Goal: Task Accomplishment & Management: Use online tool/utility

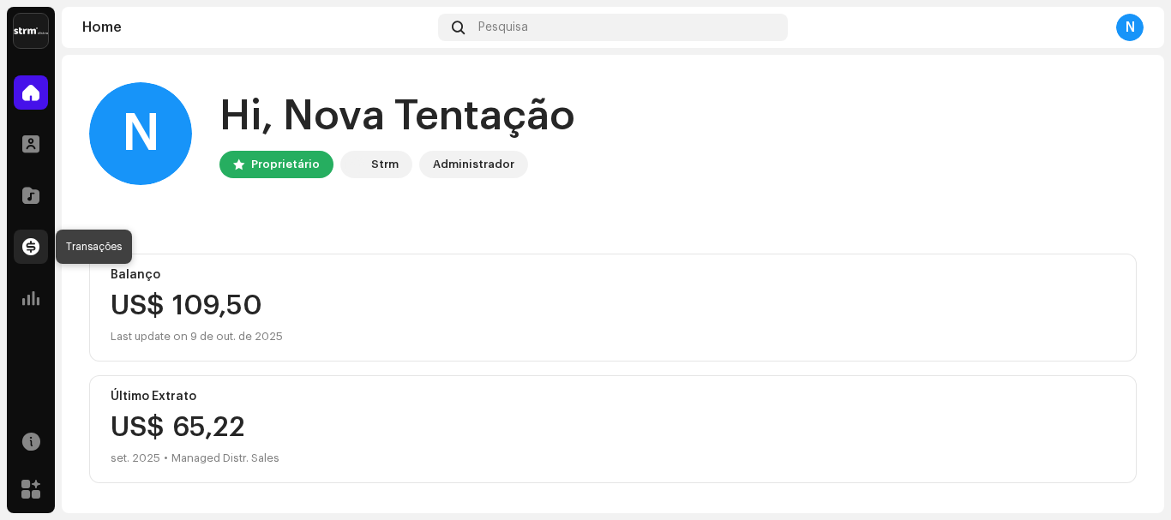
click at [26, 246] on span at bounding box center [30, 247] width 17 height 14
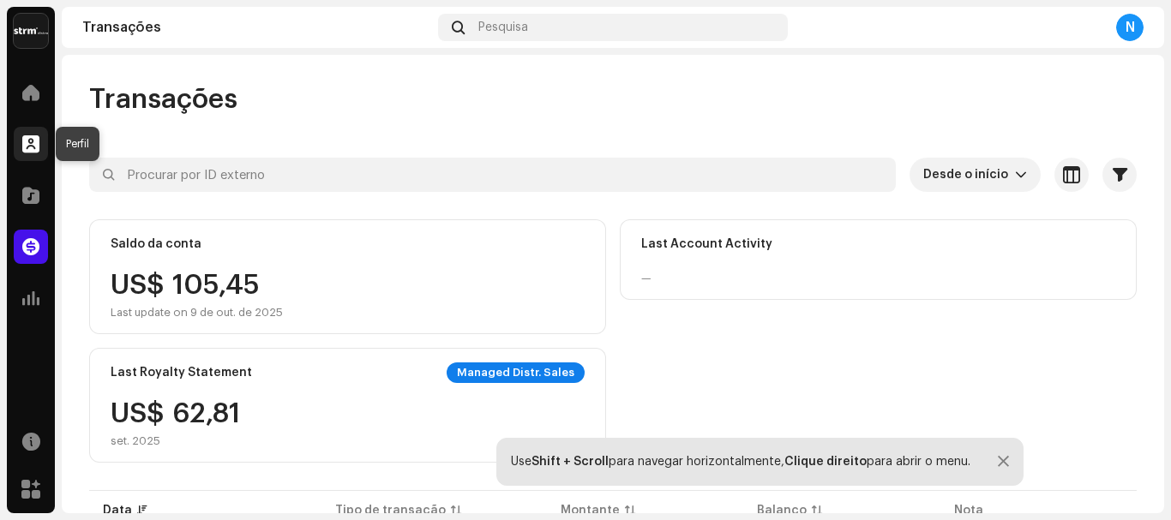
click at [33, 151] on span at bounding box center [30, 144] width 17 height 14
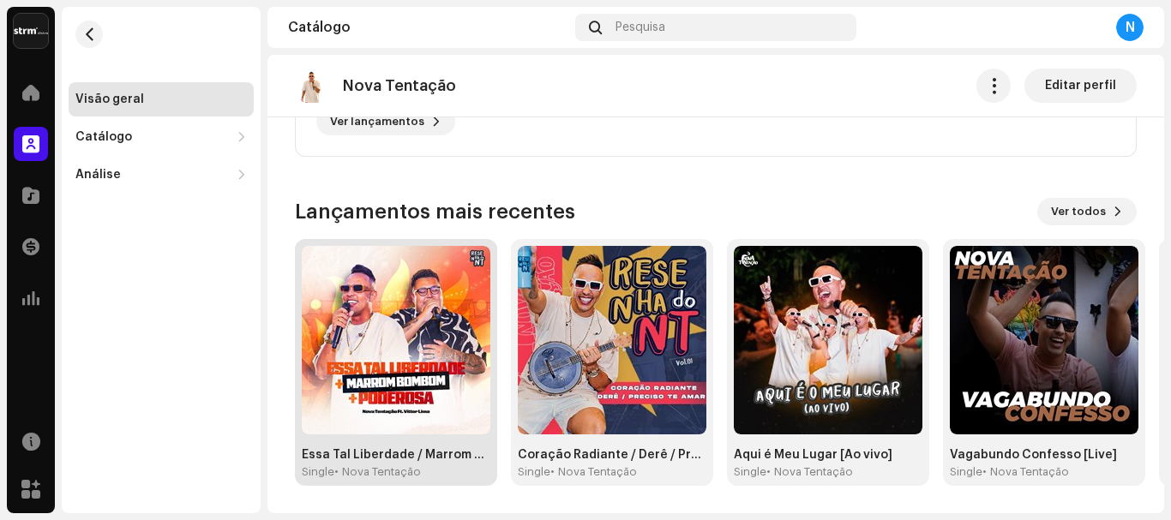
click at [399, 327] on img at bounding box center [396, 340] width 189 height 189
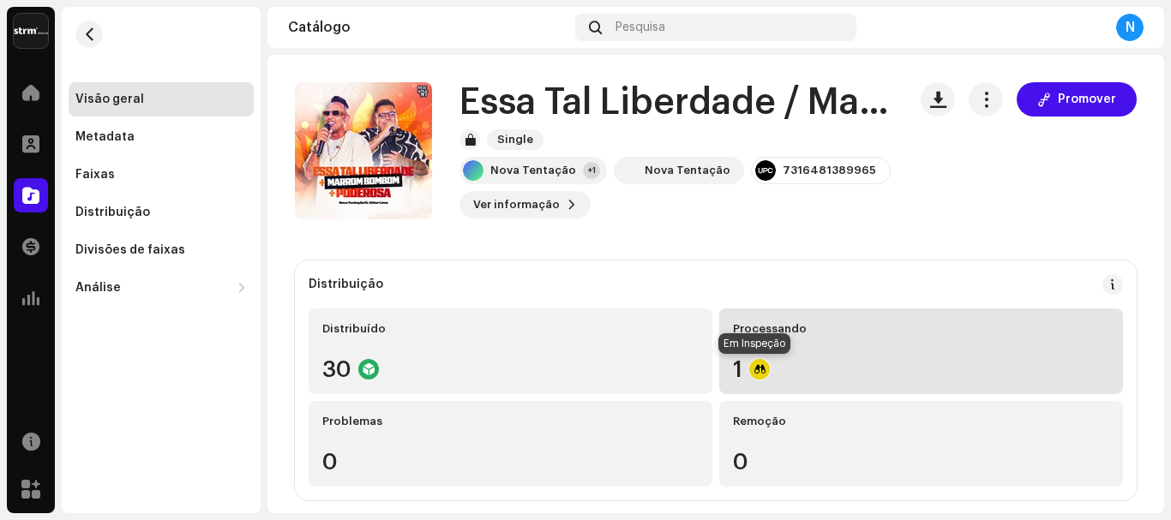
click at [749, 373] on div at bounding box center [759, 369] width 21 height 21
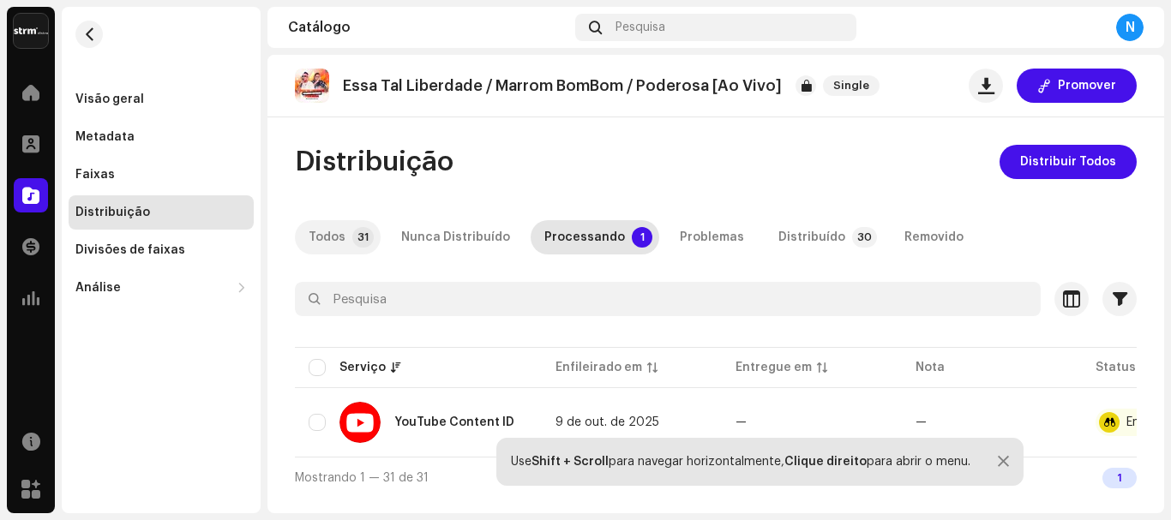
click at [337, 237] on div "Todos" at bounding box center [327, 237] width 37 height 34
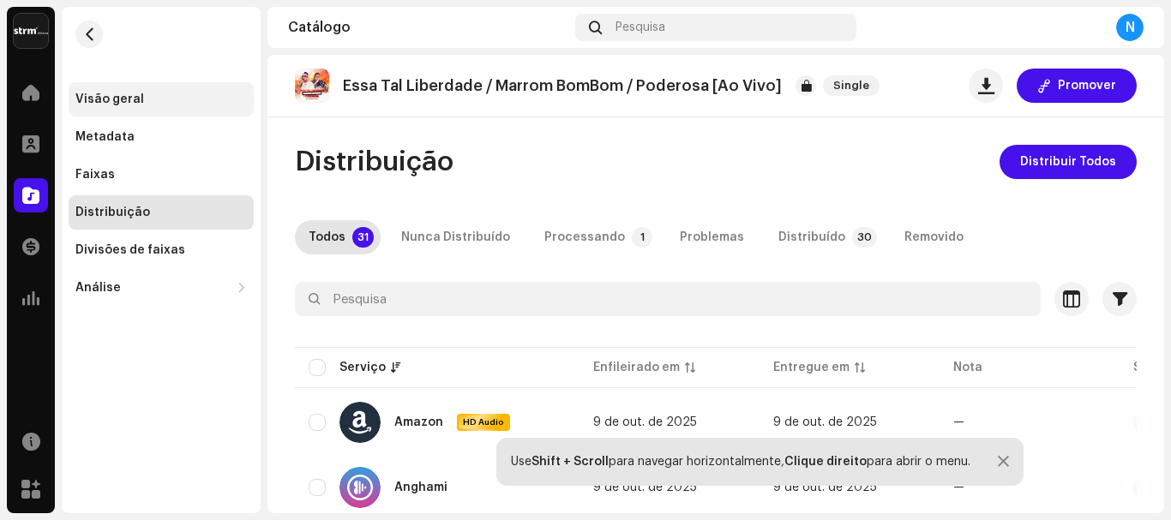
click at [140, 103] on div "Visão geral" at bounding box center [160, 100] width 171 height 14
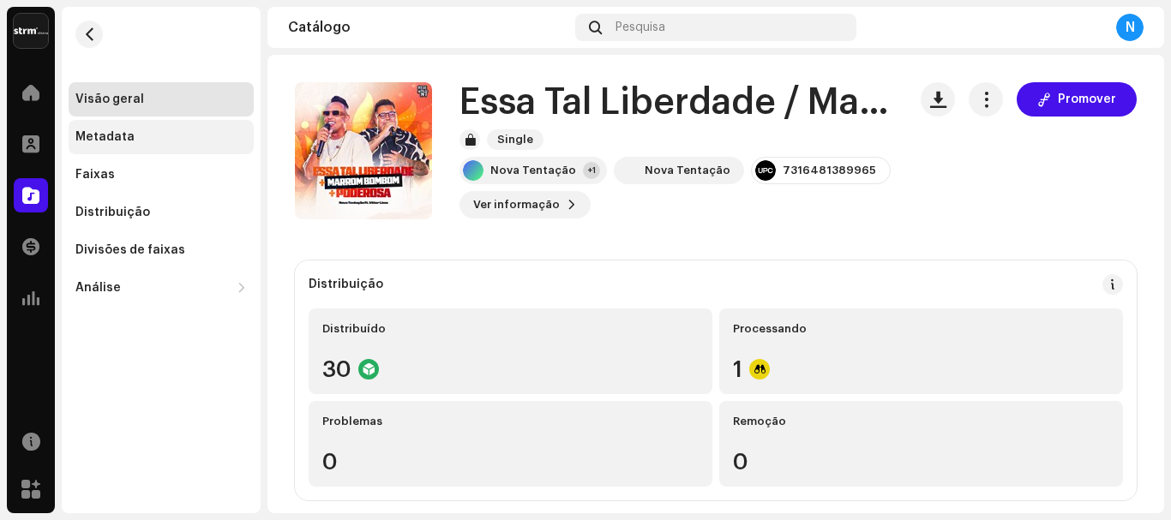
click at [116, 136] on div "Metadata" at bounding box center [104, 137] width 59 height 14
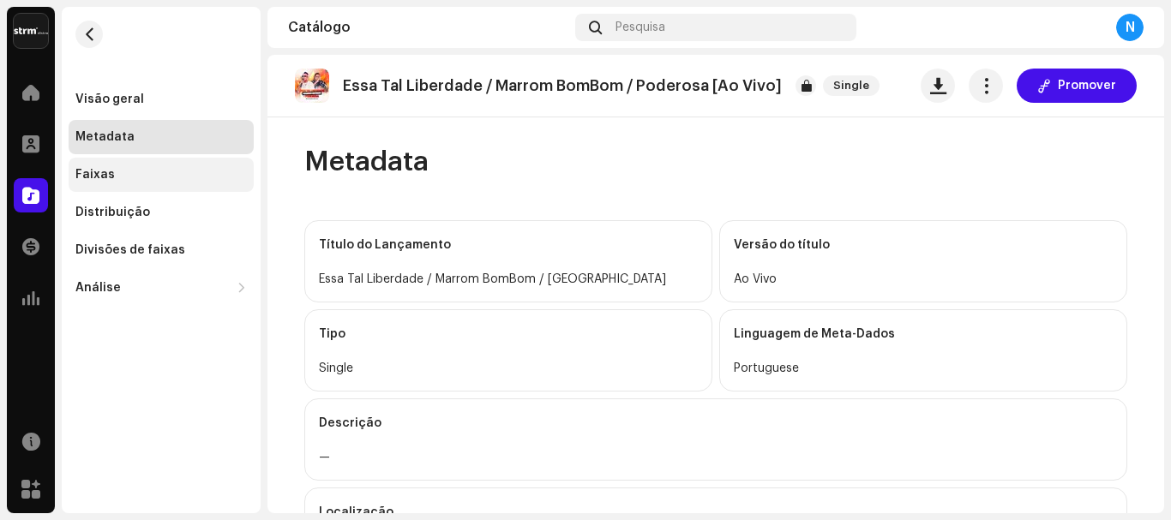
click at [105, 182] on div "Faixas" at bounding box center [161, 175] width 185 height 34
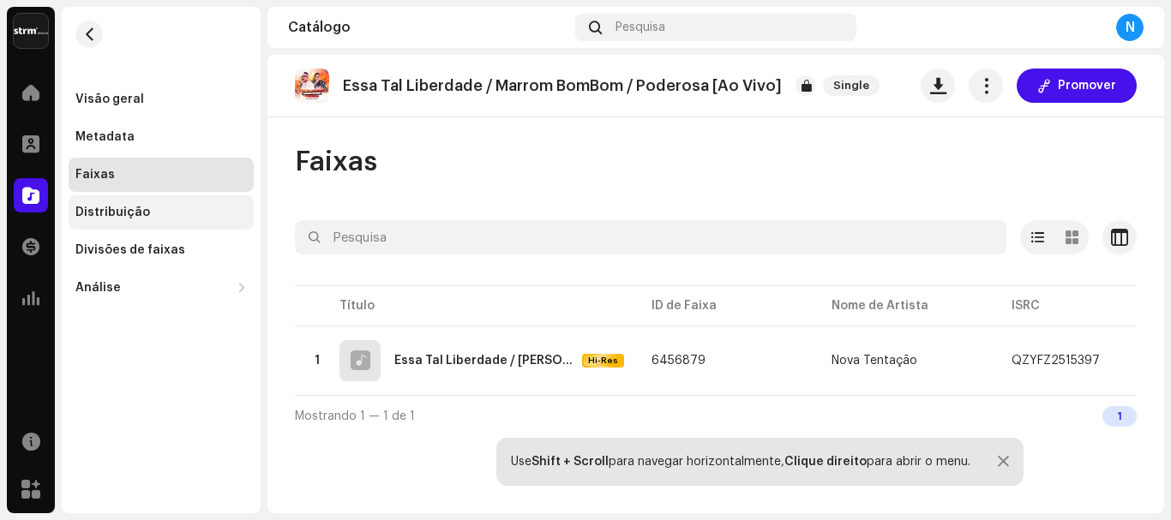
click at [130, 217] on div "Distribuição" at bounding box center [112, 213] width 75 height 14
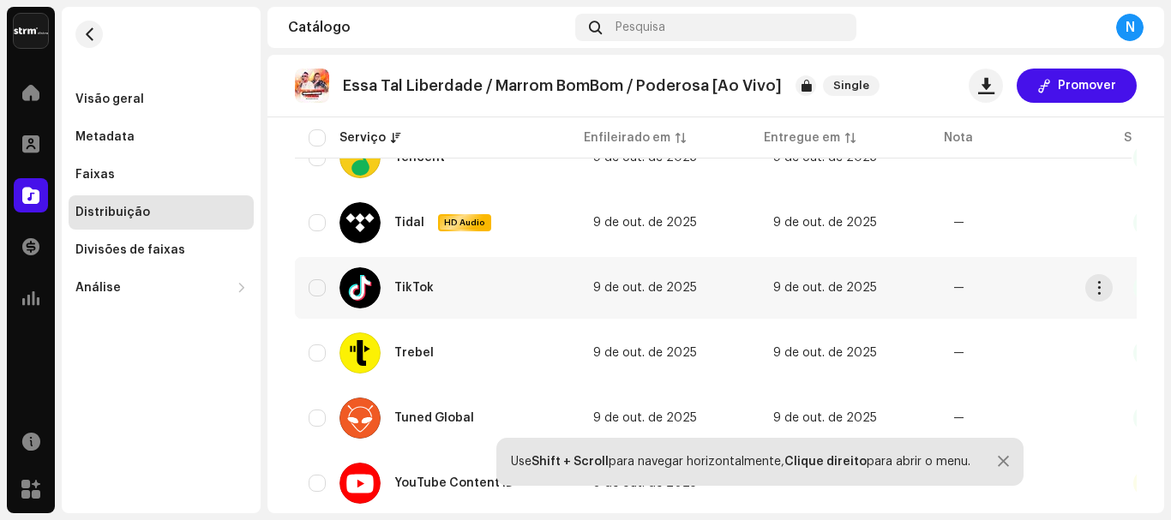
scroll to position [1950, 0]
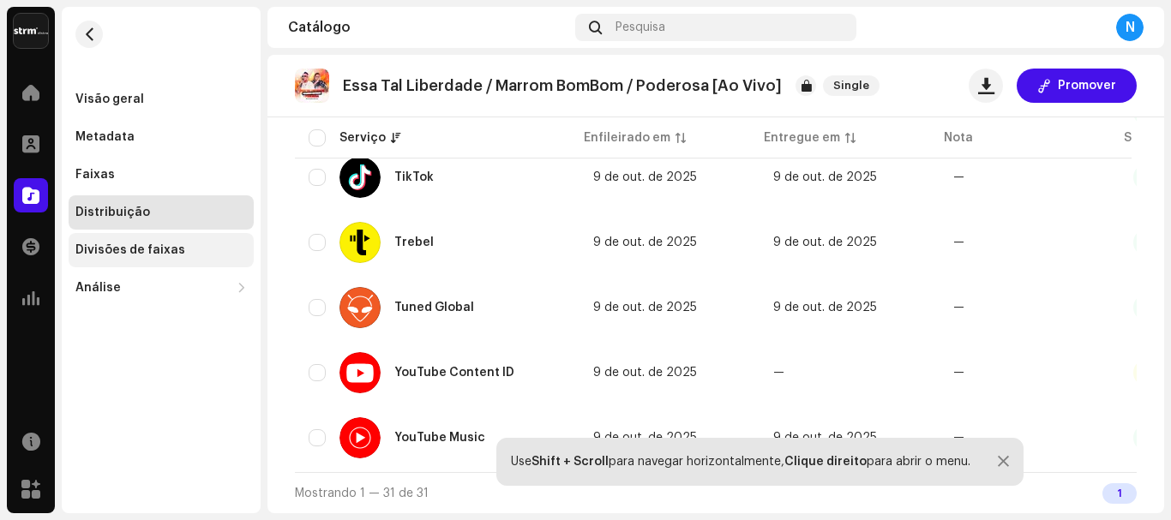
click at [95, 255] on div "Divisões de faixas" at bounding box center [130, 250] width 110 height 14
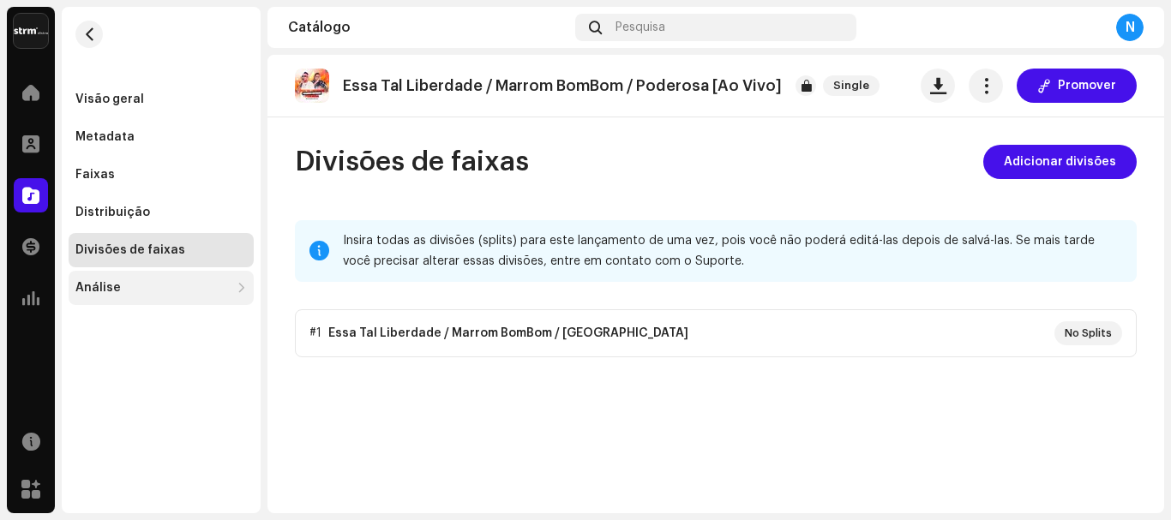
click at [109, 292] on div "Análise" at bounding box center [97, 288] width 45 height 14
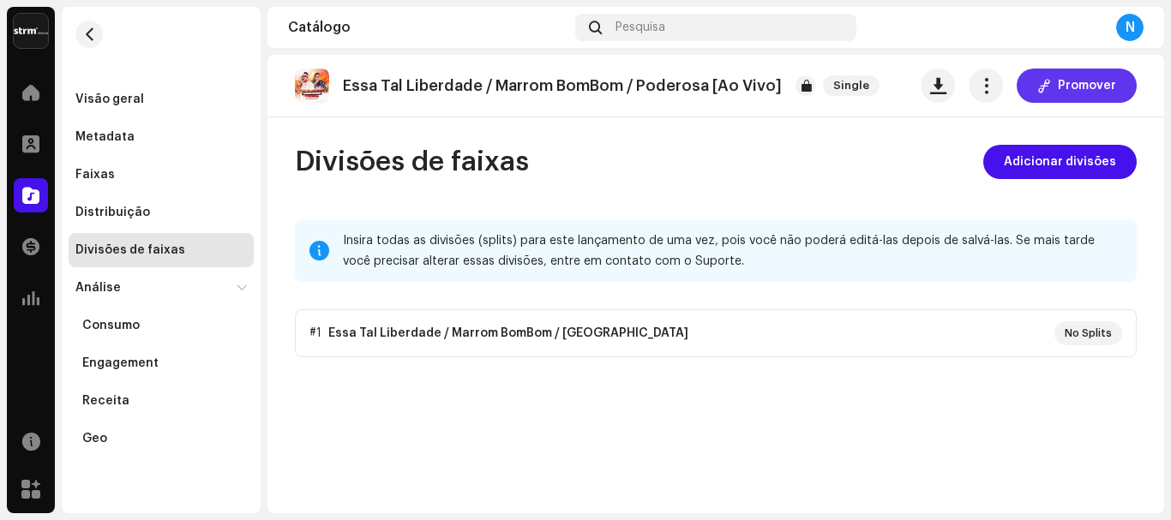
click at [1042, 88] on span at bounding box center [1044, 86] width 14 height 14
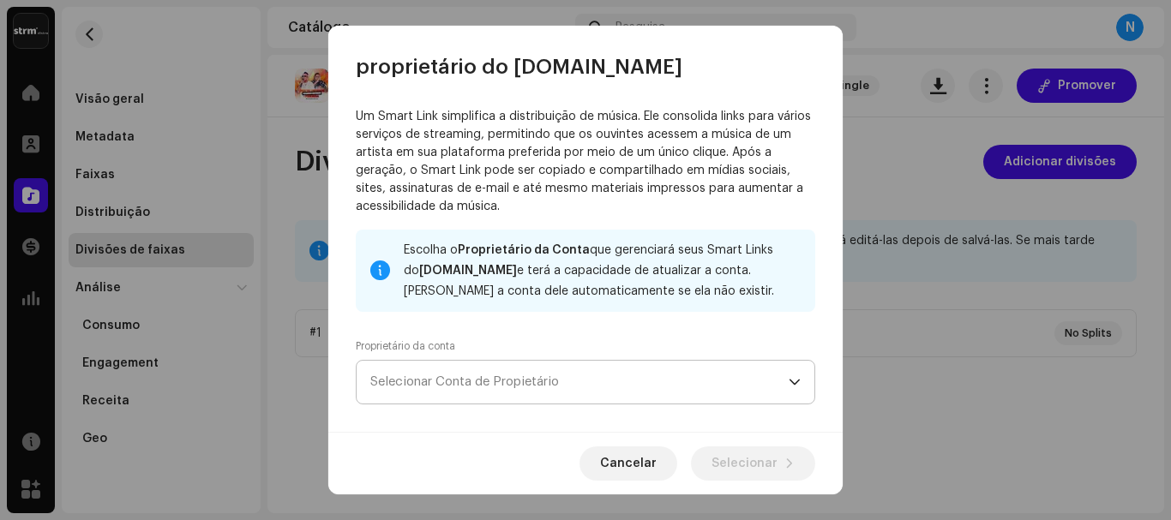
click at [688, 372] on span "Selecionar Conta de Propietário" at bounding box center [579, 382] width 418 height 43
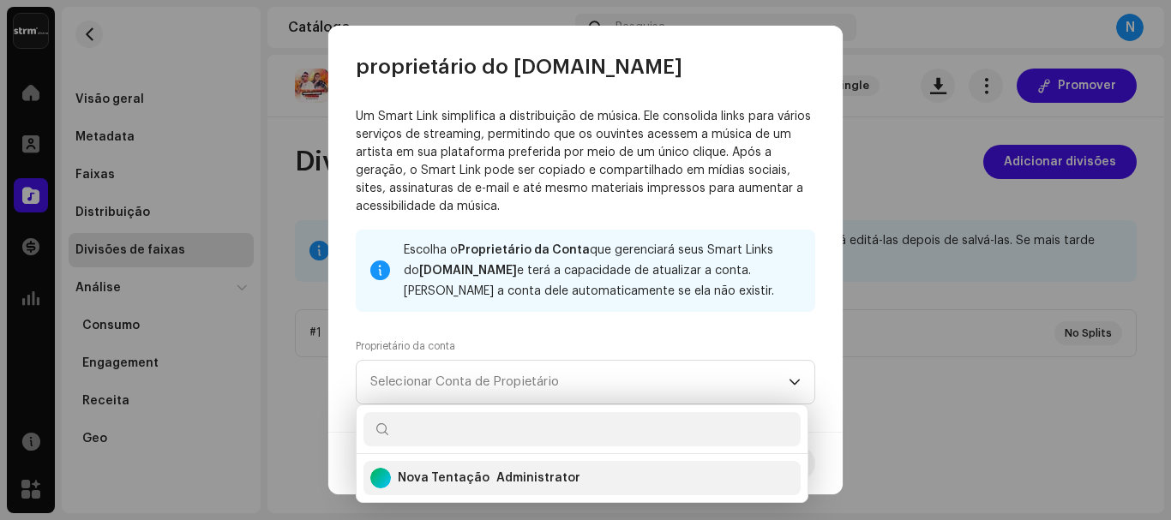
click at [522, 479] on div "Administrator" at bounding box center [538, 478] width 84 height 17
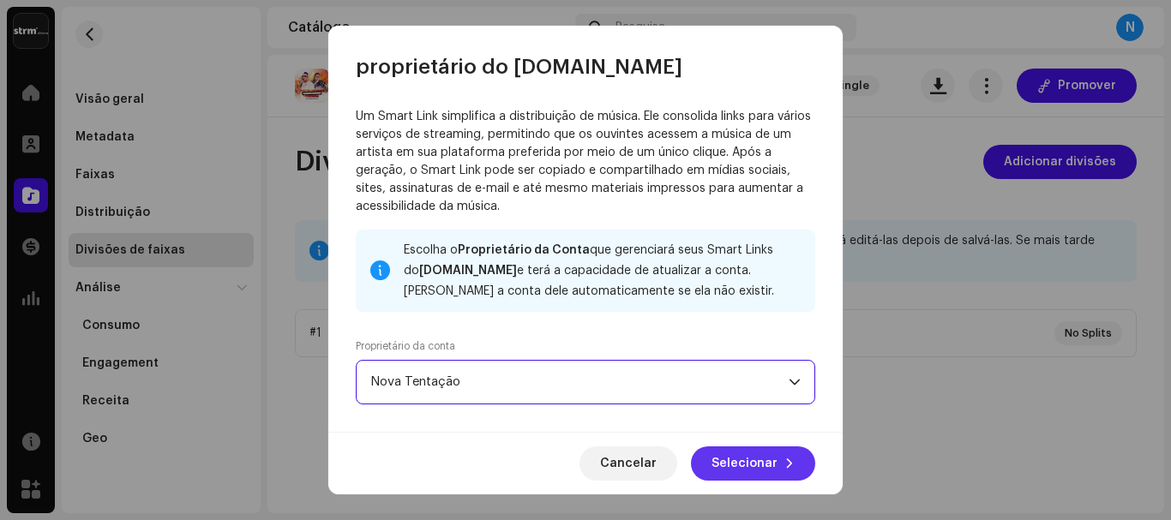
click at [761, 461] on span "Selecionar" at bounding box center [745, 464] width 66 height 34
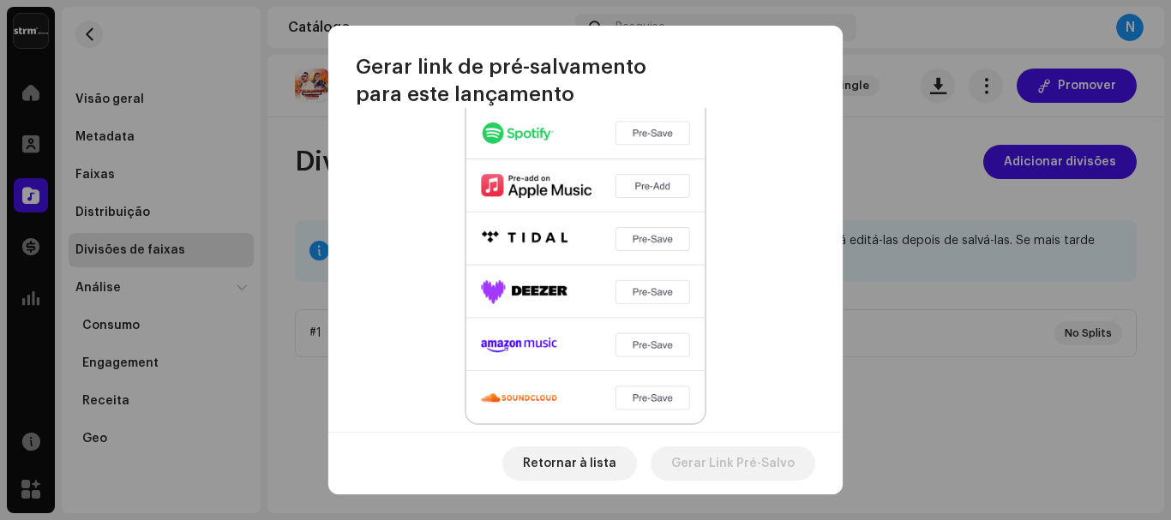
scroll to position [560, 0]
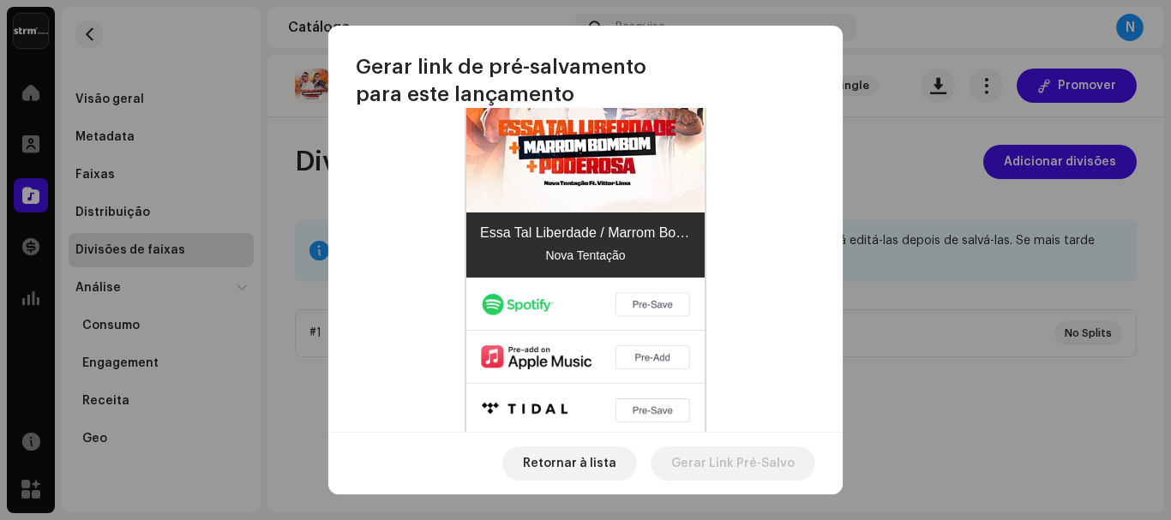
click at [648, 286] on img at bounding box center [585, 436] width 238 height 316
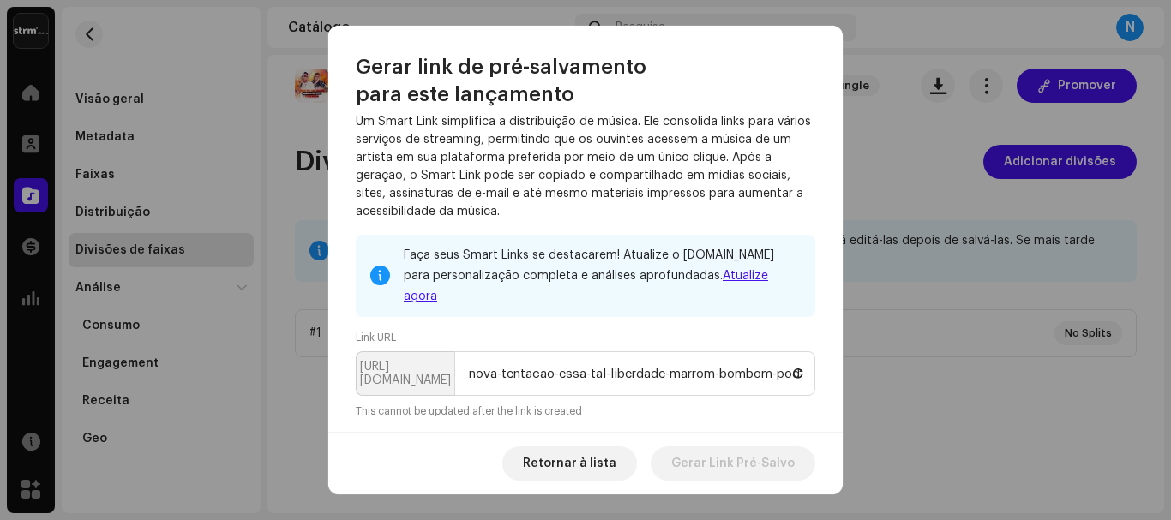
scroll to position [0, 0]
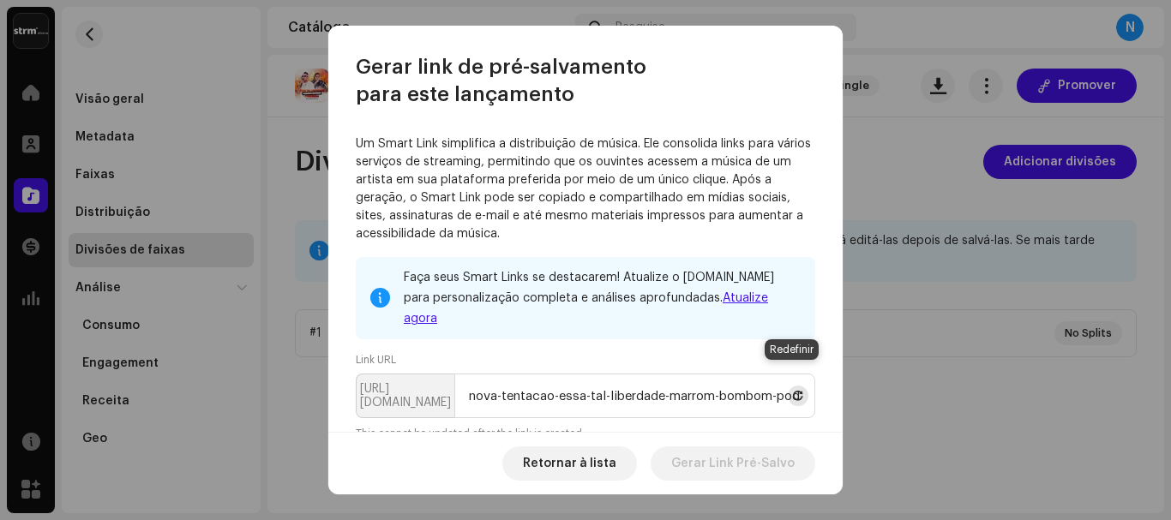
click at [793, 389] on span at bounding box center [798, 396] width 10 height 14
click at [398, 374] on p-inputgroup-addon "[URL][DOMAIN_NAME]" at bounding box center [405, 396] width 99 height 45
click at [460, 374] on input "nova-tentacao-essa-tal-liberdade-marrom-bombom-poderosa-ao-vivo" at bounding box center [634, 396] width 361 height 45
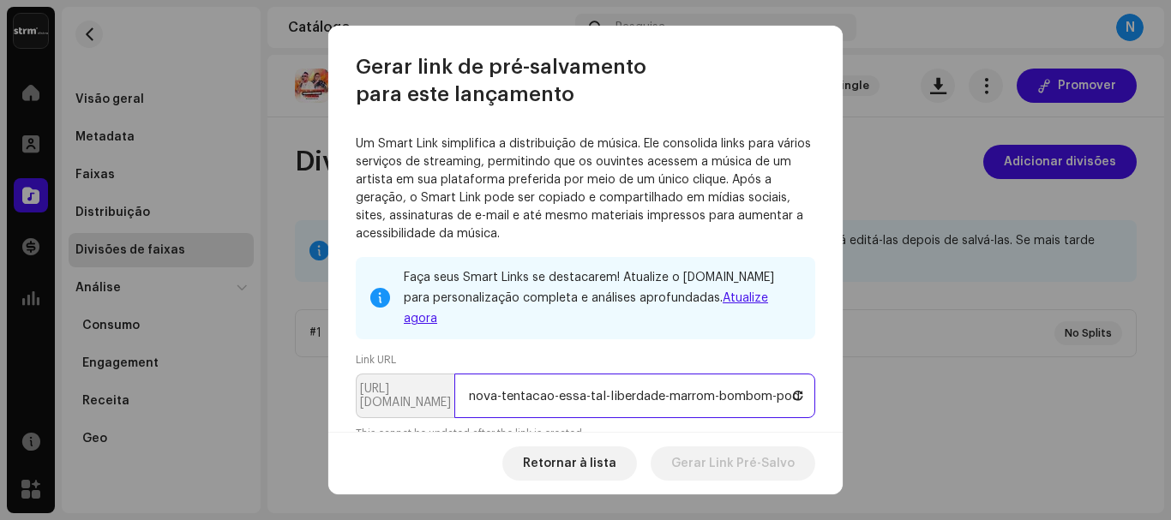
click at [460, 374] on input "nova-tentacao-essa-tal-liberdade-marrom-bombom-poderosa-ao-vivo" at bounding box center [634, 396] width 361 height 45
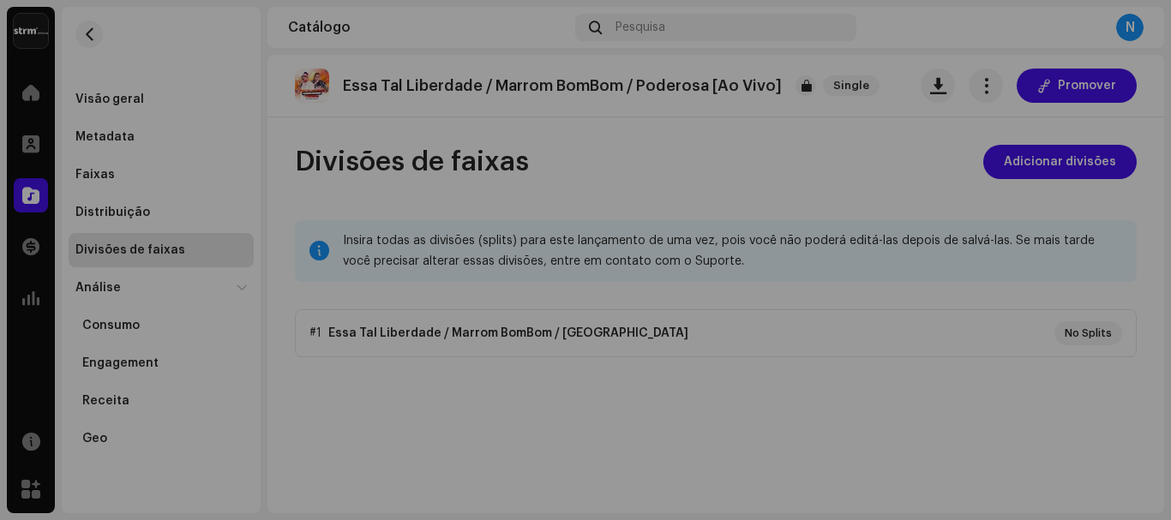
click at [901, 410] on div "Gerar link de pré-salvamento para este lançamento Um Smart Link simplifica a di…" at bounding box center [585, 260] width 1171 height 520
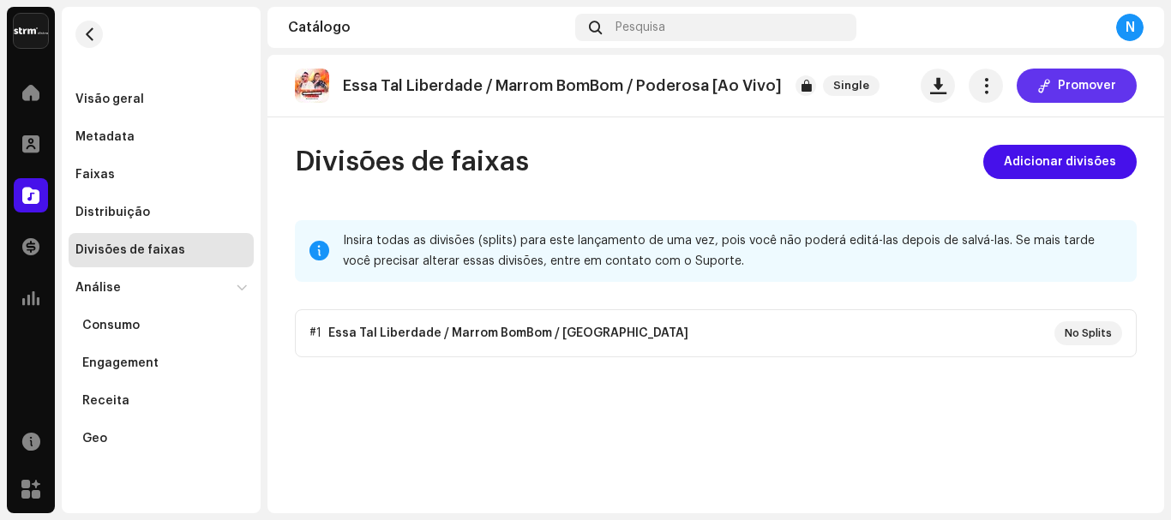
click at [1060, 95] on button "Promover" at bounding box center [1077, 86] width 120 height 34
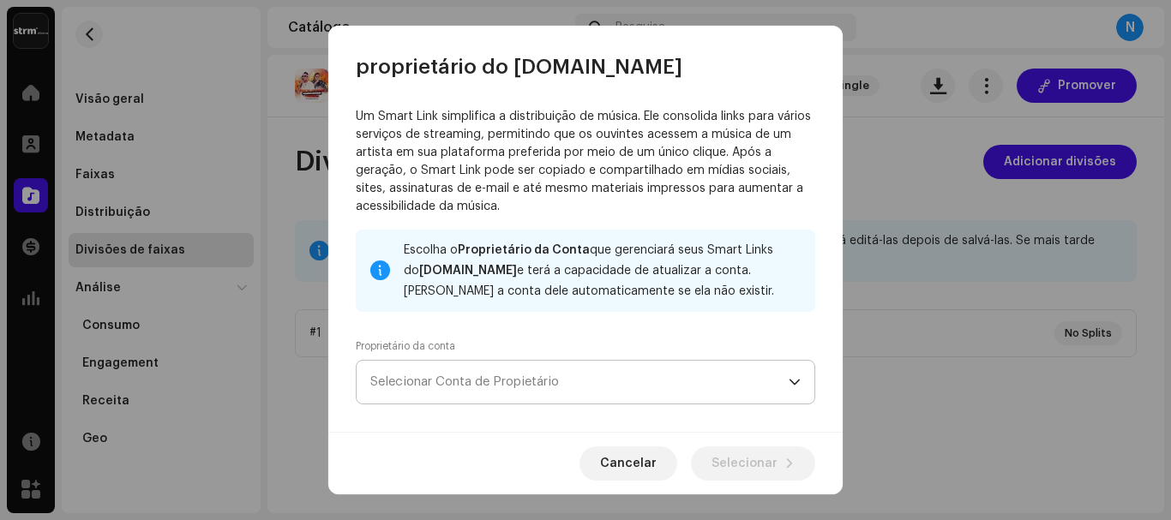
click at [621, 374] on span "Selecionar Conta de Propietário" at bounding box center [579, 382] width 418 height 43
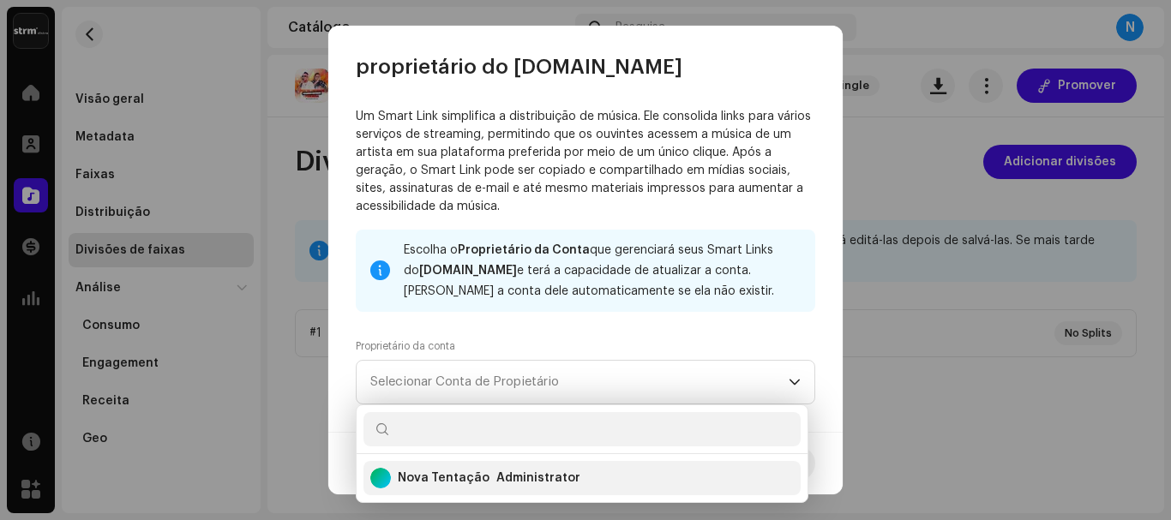
click at [594, 471] on div "Nova Tentação Administrator" at bounding box center [581, 478] width 423 height 41
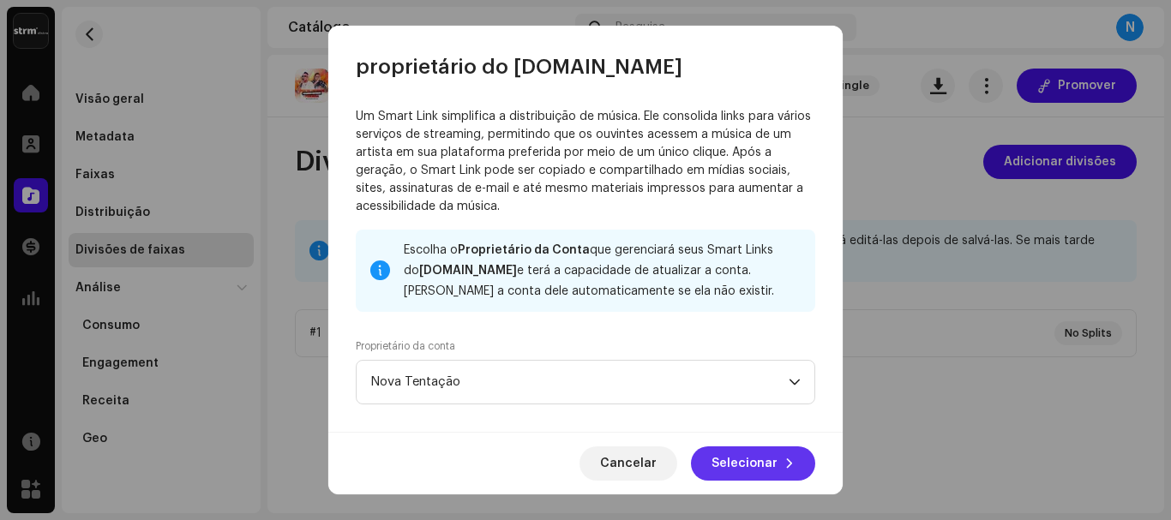
click at [757, 459] on span "Selecionar" at bounding box center [745, 464] width 66 height 34
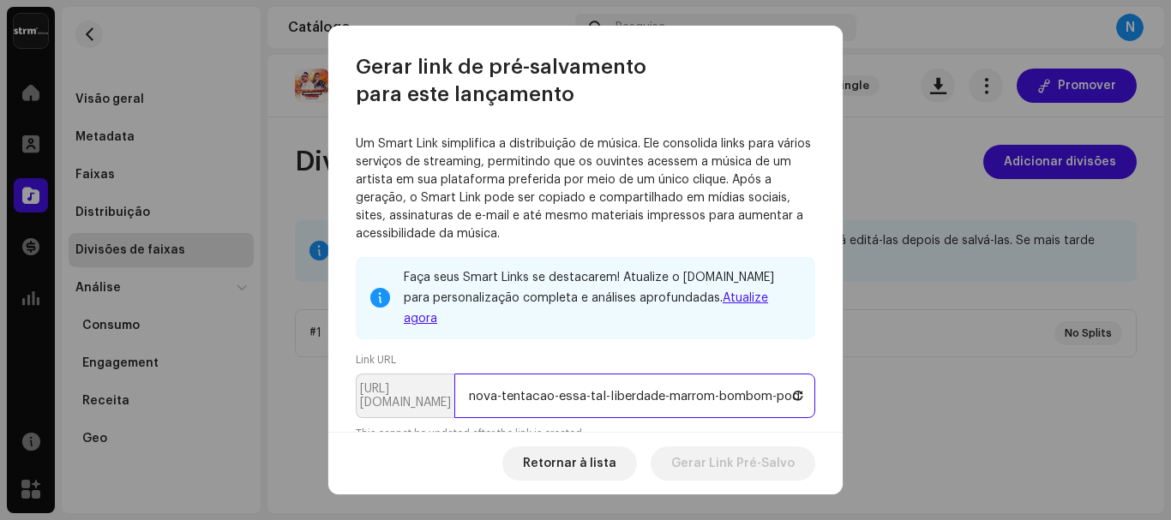
click at [582, 381] on input "nova-tentacao-essa-tal-liberdade-marrom-bombom-poderosa-ao-vivo" at bounding box center [634, 396] width 361 height 45
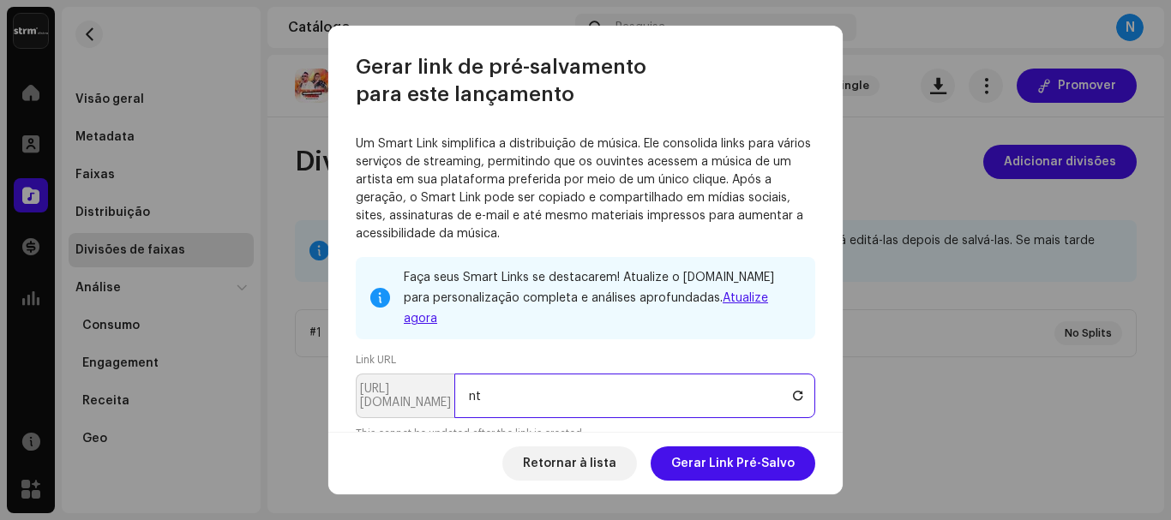
click at [582, 381] on input "nt" at bounding box center [634, 396] width 361 height 45
type input "e"
type input "n"
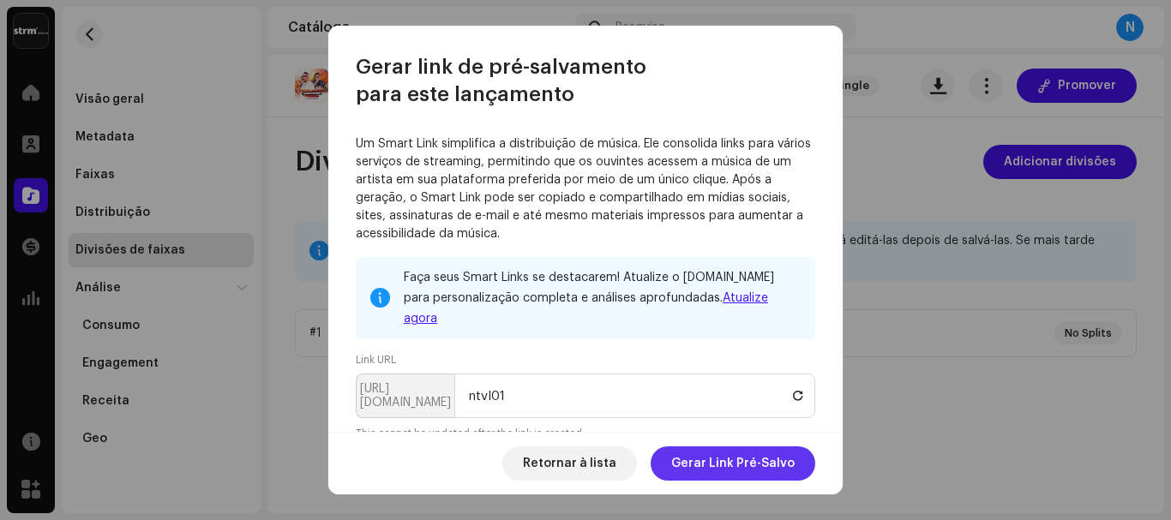
click at [766, 459] on span "Gerar Link Pré-Salvo" at bounding box center [732, 464] width 123 height 34
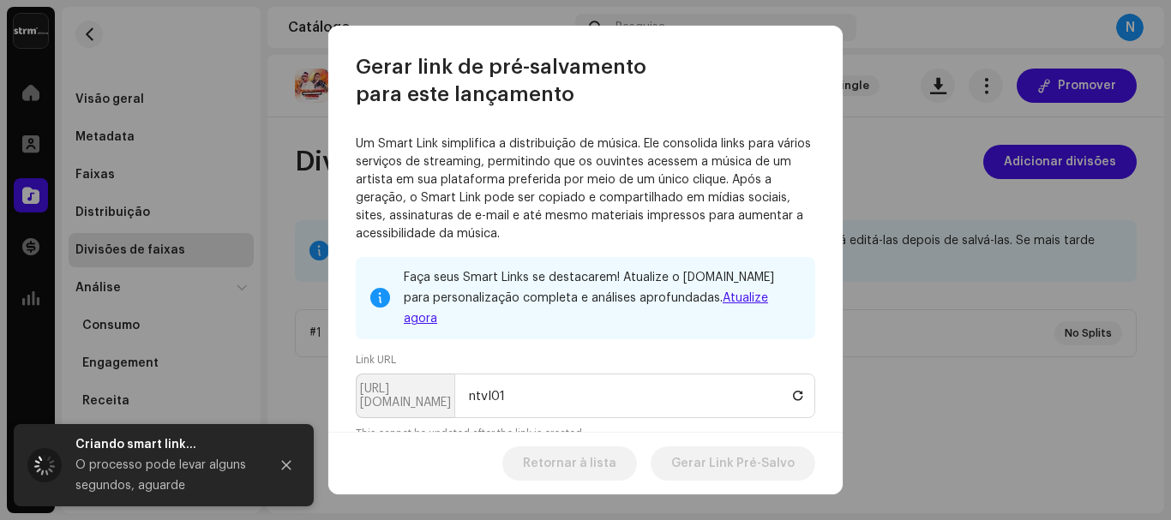
type input "nova-tentacao-essa-tal-liberdade-marrom-bombom-poderosa-ao-vivo"
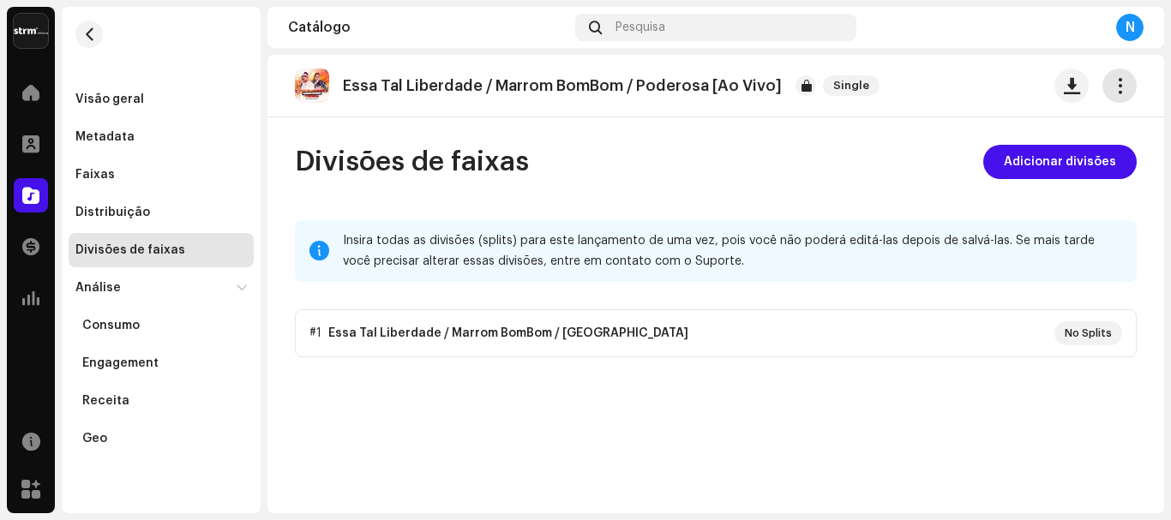
click at [1127, 83] on span "button" at bounding box center [1120, 86] width 16 height 14
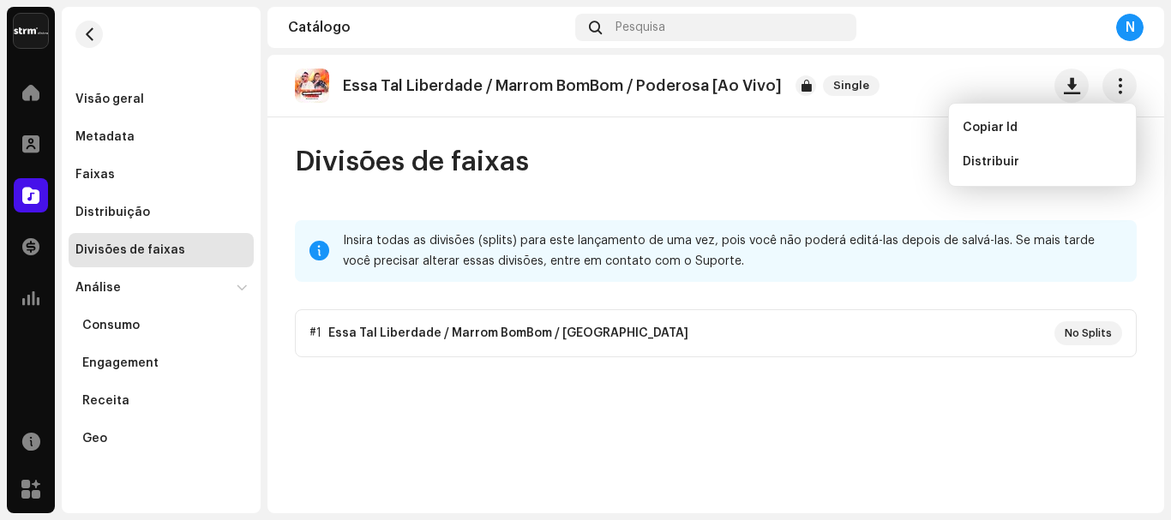
click at [803, 116] on div "Essa Tal Liberdade / Marrom BomBom / Poderosa [Ao Vivo] Single" at bounding box center [715, 86] width 897 height 63
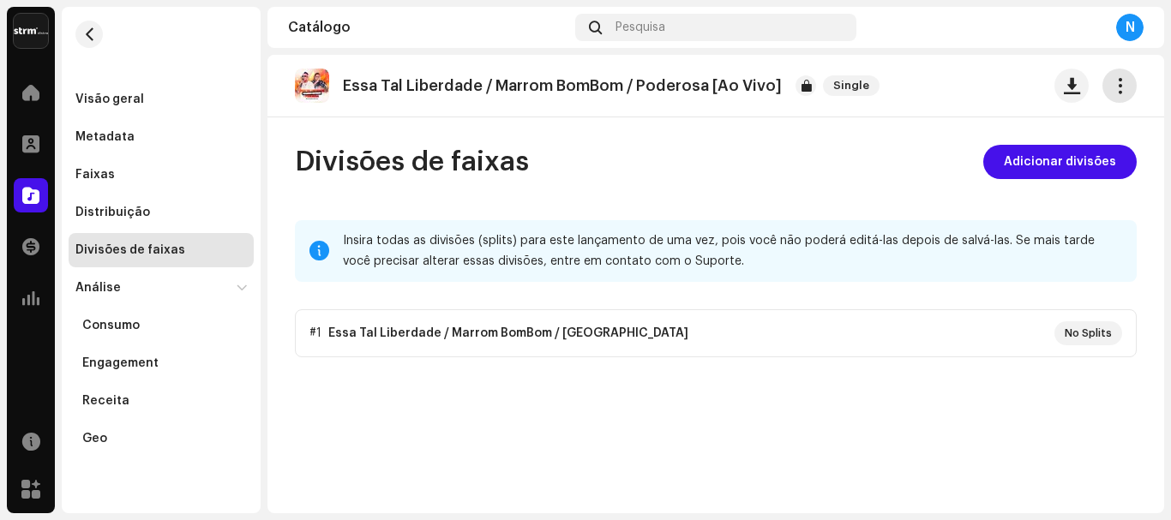
click at [1126, 96] on button "button" at bounding box center [1119, 86] width 34 height 34
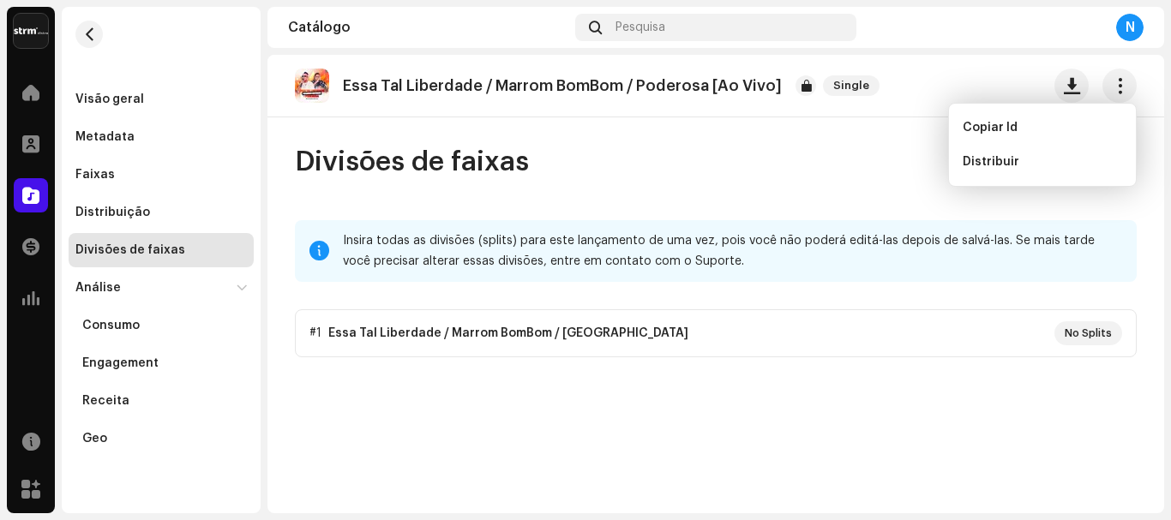
click at [616, 79] on p "Essa Tal Liberdade / Marrom BomBom / Poderosa [Ao Vivo]" at bounding box center [562, 86] width 439 height 18
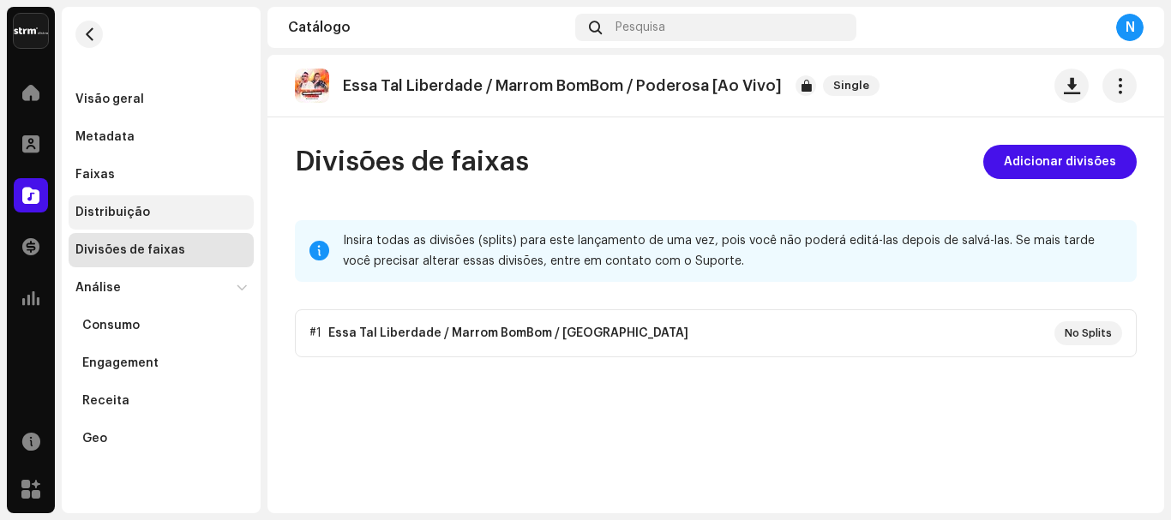
click at [147, 215] on div "Distribuição" at bounding box center [160, 213] width 171 height 14
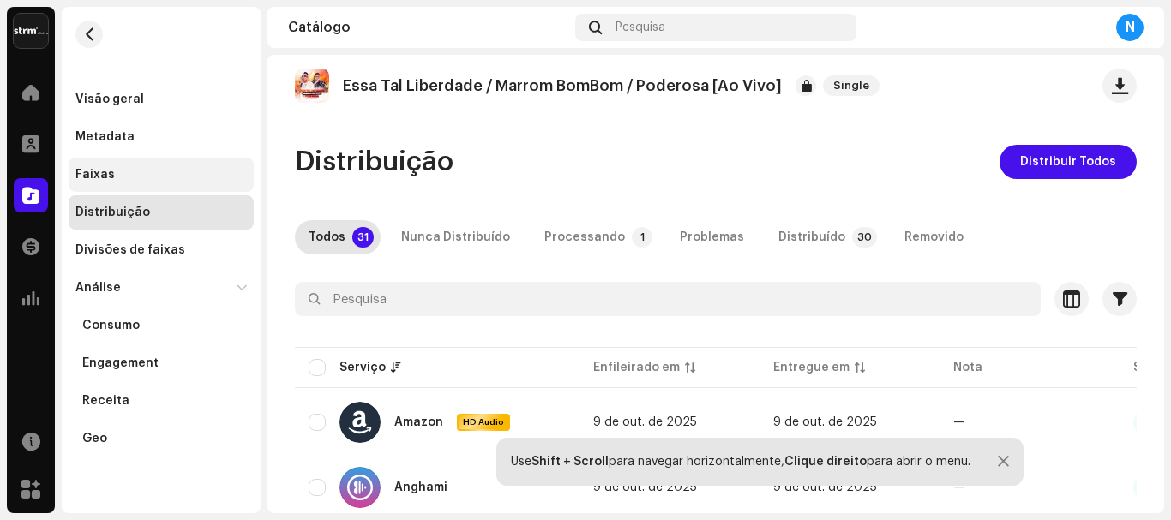
click at [113, 175] on div "Faixas" at bounding box center [160, 175] width 171 height 14
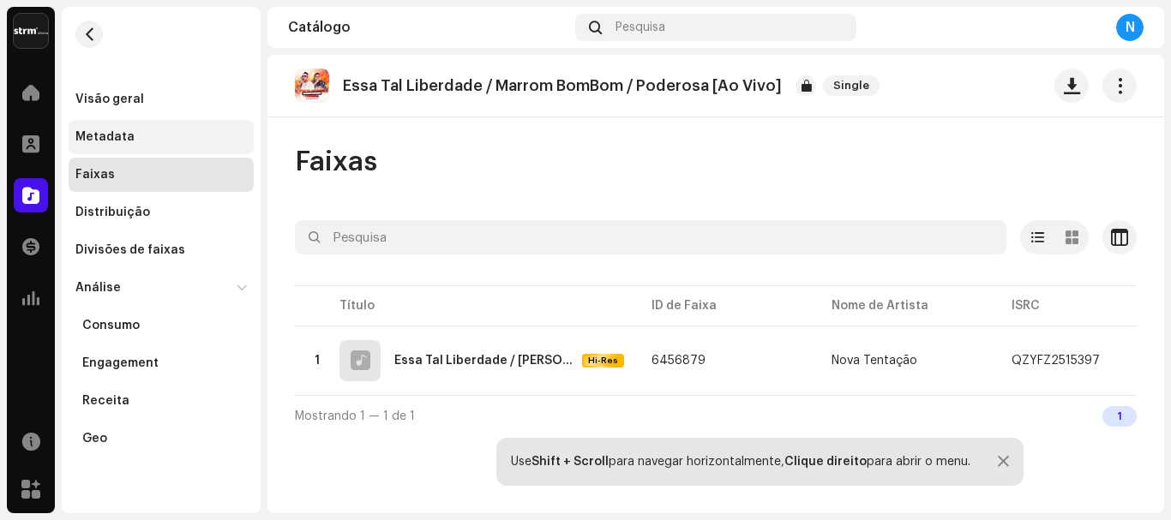
click at [129, 143] on div "Metadata" at bounding box center [104, 137] width 59 height 14
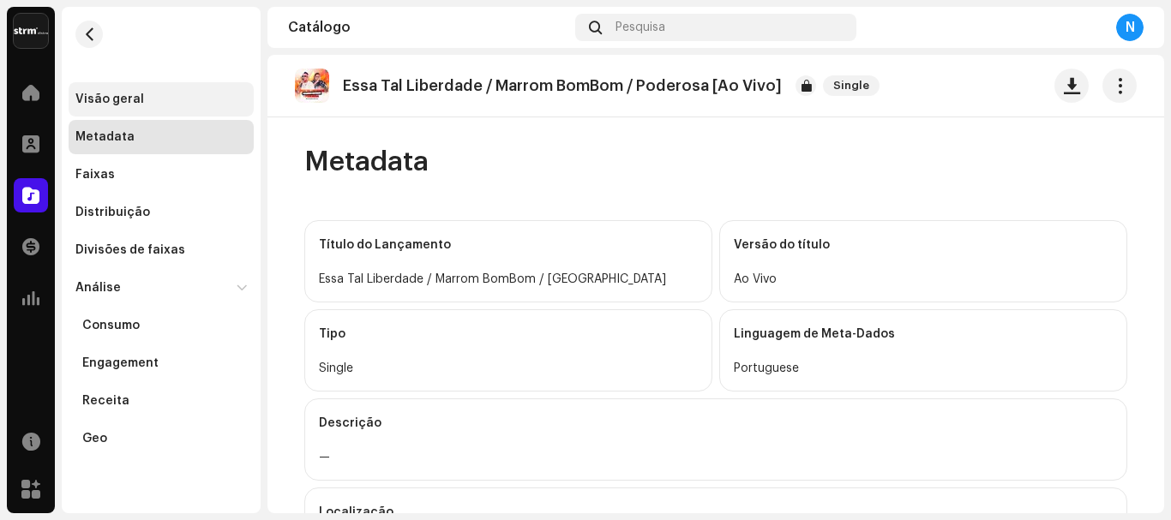
click at [101, 99] on div "Visão geral" at bounding box center [109, 100] width 69 height 14
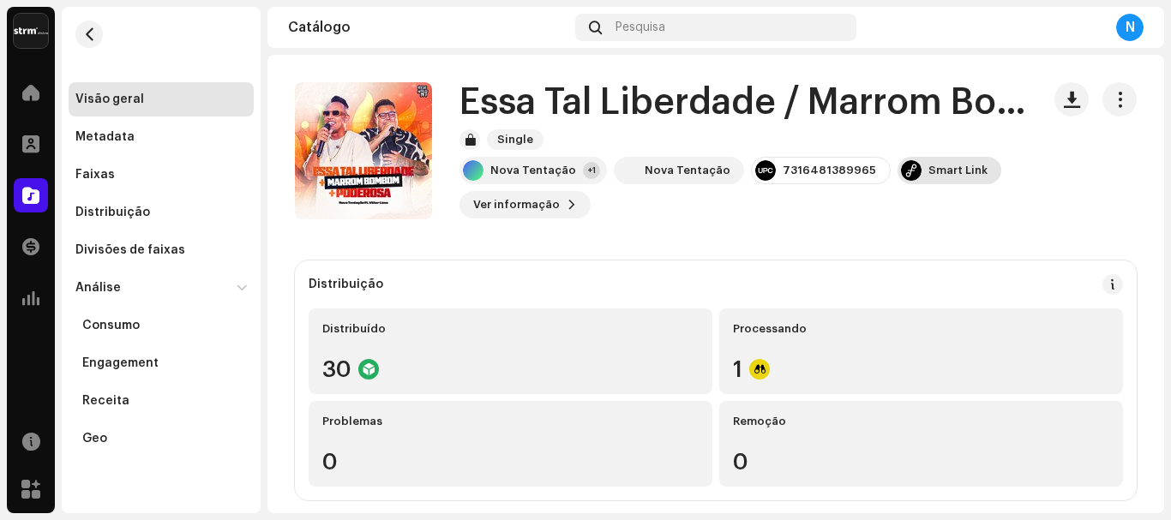
click at [928, 171] on div "Smart Link" at bounding box center [957, 171] width 59 height 14
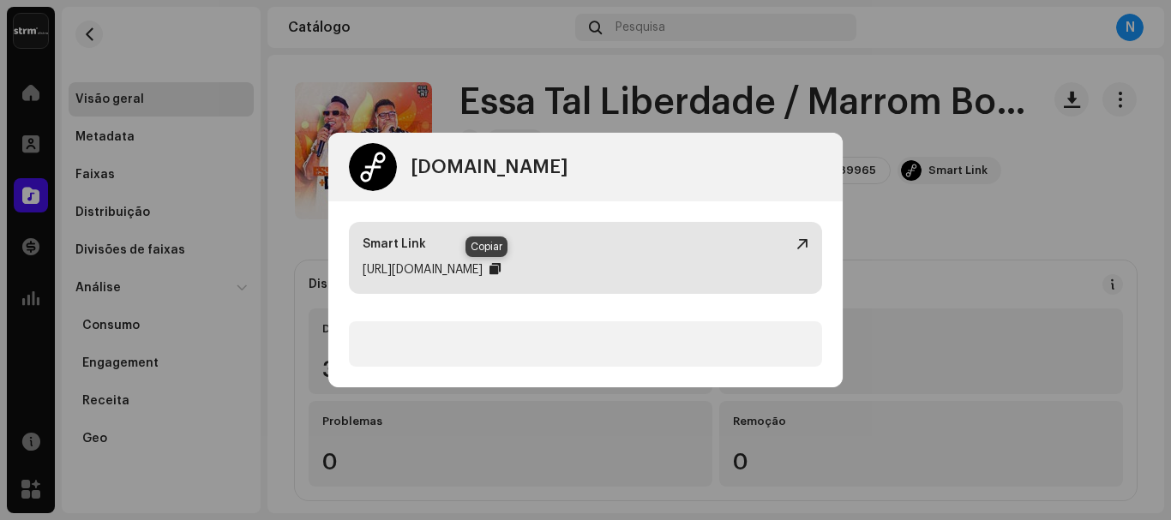
click at [492, 274] on div at bounding box center [494, 269] width 11 height 14
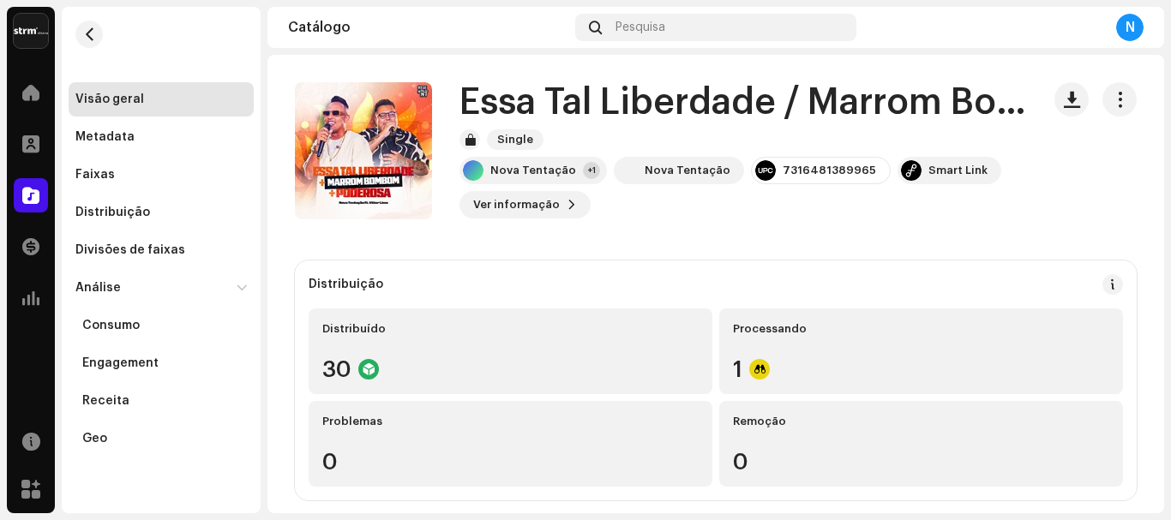
click at [886, 204] on div "[DOMAIN_NAME] Dashboard Go Premium Smart Link [URL][DOMAIN_NAME]" at bounding box center [585, 260] width 1171 height 520
click at [786, 168] on div "7316481389965" at bounding box center [829, 171] width 93 height 14
click at [795, 174] on div "7316481389965" at bounding box center [829, 171] width 93 height 14
drag, startPoint x: 768, startPoint y: 168, endPoint x: 850, endPoint y: 178, distance: 82.9
click at [850, 178] on div "7316481389965" at bounding box center [821, 170] width 140 height 27
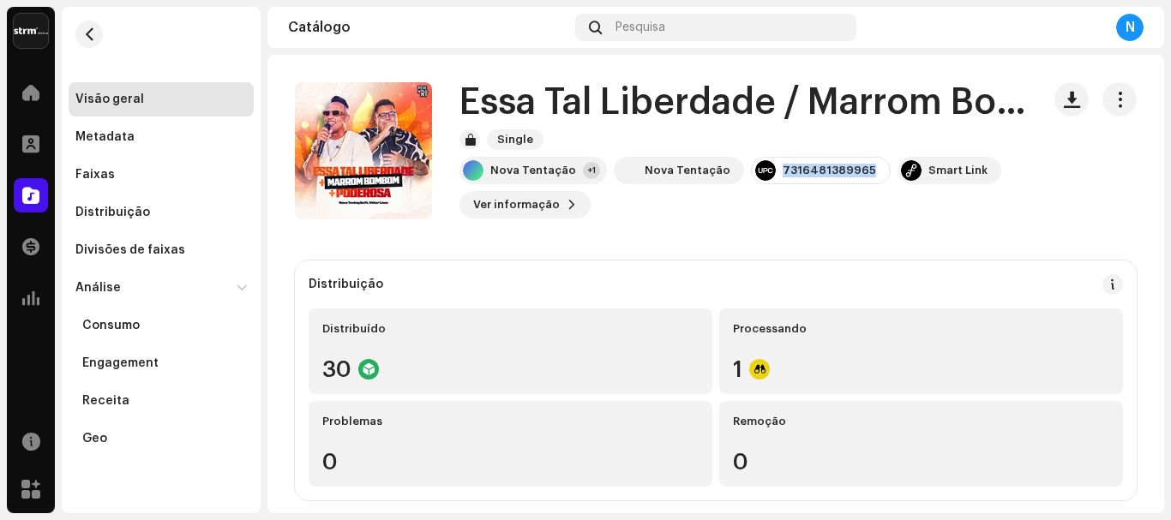
copy div "7316481389965"
